Goal: Task Accomplishment & Management: Use online tool/utility

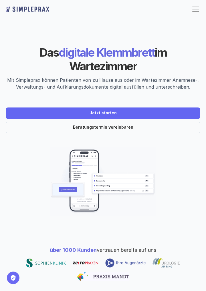
click at [5, 103] on header "Das digitale Klemmbrett im Wartezimmer Mit Simpleprax können Patienten von zu H…" at bounding box center [103, 121] width 206 height 220
click at [8, 222] on header "Das digitale Klemmbrett im Wartezimmer Mit Simpleprax können Patienten von zu H…" at bounding box center [103, 121] width 206 height 220
click at [10, 166] on img at bounding box center [103, 181] width 194 height 69
click at [8, 21] on header "Das digitale Klemmbrett im Wartezimmer Mit Simpleprax können Patienten von zu H…" at bounding box center [103, 121] width 206 height 220
click at [5, 247] on p "über 1000 Kunden vertrauen bereits auf uns" at bounding box center [102, 250] width 199 height 8
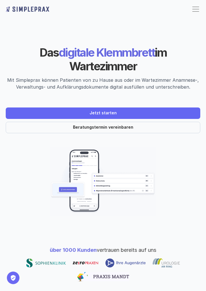
click at [2, 28] on header "Das digitale Klemmbrett im Wartezimmer Mit Simpleprax können Patienten von zu H…" at bounding box center [103, 121] width 206 height 220
click at [8, 247] on p "über 1000 Kunden vertrauen bereits auf uns" at bounding box center [102, 250] width 199 height 8
click at [9, 215] on img at bounding box center [103, 181] width 194 height 69
click at [8, 103] on div "Jetzt starten Beratungstermin vereinbaren" at bounding box center [103, 117] width 194 height 31
click at [7, 134] on header "Das digitale Klemmbrett im Wartezimmer Mit Simpleprax können Patienten von zu H…" at bounding box center [103, 121] width 206 height 220
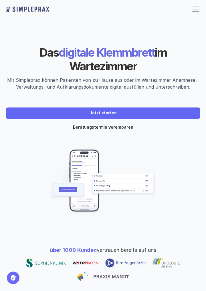
click at [5, 222] on header "Das digitale Klemmbrett im Wartezimmer Mit Simpleprax können Patienten von zu H…" at bounding box center [103, 121] width 206 height 220
click at [5, 78] on header "Das digitale Klemmbrett im Wartezimmer Mit Simpleprax können Patienten von zu H…" at bounding box center [103, 121] width 206 height 220
click at [7, 166] on img at bounding box center [103, 181] width 194 height 69
click at [13, 222] on header "Das digitale Klemmbrett im Wartezimmer Mit Simpleprax können Patienten von zu H…" at bounding box center [103, 121] width 206 height 220
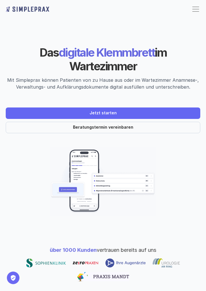
click at [8, 97] on div "Das digitale Klemmbrett im Wartezimmer Mit Simpleprax können Patienten von zu H…" at bounding box center [103, 89] width 194 height 87
click at [5, 134] on header "Das digitale Klemmbrett im Wartezimmer Mit Simpleprax können Patienten von zu H…" at bounding box center [103, 121] width 206 height 220
click at [5, 222] on header "Das digitale Klemmbrett im Wartezimmer Mit Simpleprax können Patienten von zu H…" at bounding box center [103, 121] width 206 height 220
click at [8, 34] on header "Das digitale Klemmbrett im Wartezimmer Mit Simpleprax können Patienten von zu H…" at bounding box center [103, 121] width 206 height 220
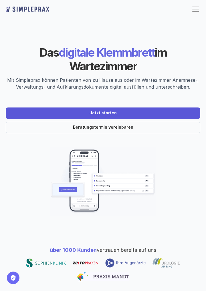
click at [11, 115] on link "Jetzt starten" at bounding box center [103, 112] width 194 height 11
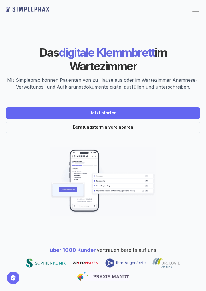
click at [197, 165] on img at bounding box center [103, 181] width 194 height 69
click at [2, 103] on header "Das digitale Klemmbrett im Wartezimmer Mit Simpleprax können Patienten von zu H…" at bounding box center [103, 121] width 206 height 220
click at [5, 59] on header "Das digitale Klemmbrett im Wartezimmer Mit Simpleprax können Patienten von zu H…" at bounding box center [103, 121] width 206 height 220
click at [8, 228] on header "Das digitale Klemmbrett im Wartezimmer Mit Simpleprax können Patienten von zu H…" at bounding box center [103, 121] width 206 height 220
click at [7, 228] on header "Das digitale Klemmbrett im Wartezimmer Mit Simpleprax können Patienten von zu H…" at bounding box center [103, 121] width 206 height 220
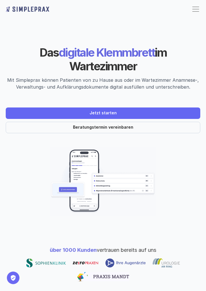
click at [7, 215] on img at bounding box center [103, 181] width 194 height 69
click at [197, 165] on img at bounding box center [103, 181] width 194 height 69
click at [8, 134] on header "Das digitale Klemmbrett im Wartezimmer Mit Simpleprax können Patienten von zu H…" at bounding box center [103, 121] width 206 height 220
click at [5, 222] on header "Das digitale Klemmbrett im Wartezimmer Mit Simpleprax können Patienten von zu H…" at bounding box center [103, 121] width 206 height 220
click at [11, 228] on header "Das digitale Klemmbrett im Wartezimmer Mit Simpleprax können Patienten von zu H…" at bounding box center [103, 121] width 206 height 220
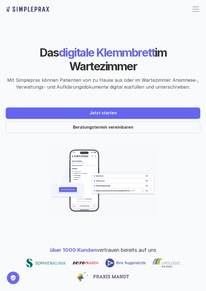
click at [7, 40] on header "Das digitale Klemmbrett im Wartezimmer Mit Simpleprax können Patienten von zu H…" at bounding box center [103, 121] width 206 height 220
click at [5, 141] on header "Das digitale Klemmbrett im Wartezimmer Mit Simpleprax können Patienten von zu H…" at bounding box center [103, 121] width 206 height 220
click at [2, 247] on div "über 1000 Kunden vertrauen bereits auf uns" at bounding box center [103, 264] width 206 height 58
click at [2, 166] on header "Das digitale Klemmbrett im Wartezimmer Mit Simpleprax können Patienten von zu H…" at bounding box center [103, 121] width 206 height 220
click at [5, 78] on header "Das digitale Klemmbrett im Wartezimmer Mit Simpleprax können Patienten von zu H…" at bounding box center [103, 121] width 206 height 220
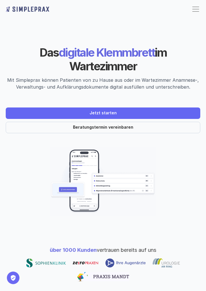
click at [2, 97] on header "Das digitale Klemmbrett im Wartezimmer Mit Simpleprax können Patienten von zu H…" at bounding box center [103, 121] width 206 height 220
click at [7, 247] on p "über 1000 Kunden vertrauen bereits auf uns" at bounding box center [102, 250] width 199 height 8
click at [2, 235] on div "über 1000 Kunden vertrauen bereits auf uns" at bounding box center [103, 264] width 206 height 58
click at [5, 97] on header "Das digitale Klemmbrett im Wartezimmer Mit Simpleprax können Patienten von zu H…" at bounding box center [103, 121] width 206 height 220
click at [3, 21] on header "Das digitale Klemmbrett im Wartezimmer Mit Simpleprax können Patienten von zu H…" at bounding box center [103, 121] width 206 height 220
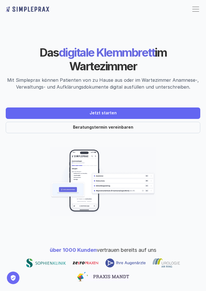
click at [11, 266] on div at bounding box center [102, 269] width 199 height 23
click at [197, 241] on div "über 1000 Kunden vertrauen bereits auf uns" at bounding box center [103, 264] width 206 height 58
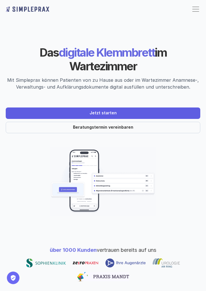
click at [11, 109] on link "Jetzt starten" at bounding box center [103, 112] width 194 height 11
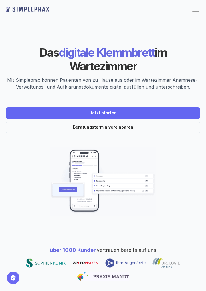
click at [8, 184] on img at bounding box center [103, 181] width 194 height 69
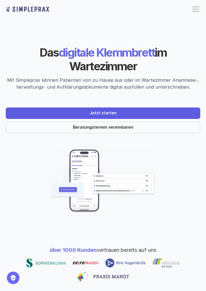
click at [11, 109] on link "Jetzt starten" at bounding box center [103, 112] width 194 height 11
